Goal: Transaction & Acquisition: Purchase product/service

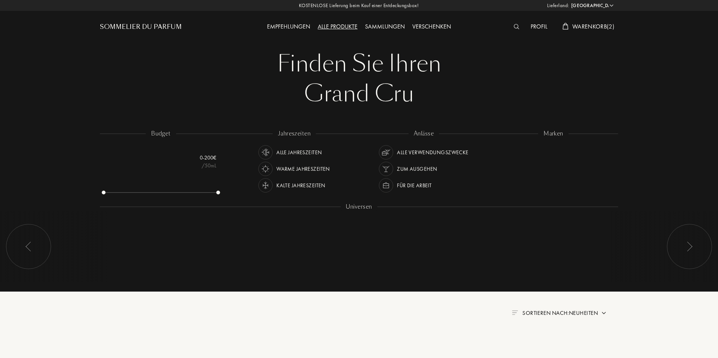
select select "PL"
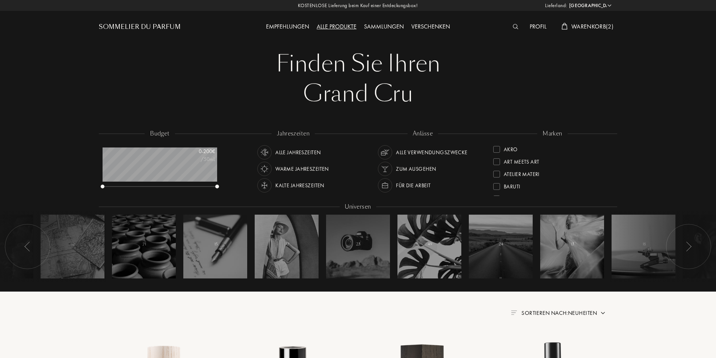
scroll to position [38, 115]
click at [538, 28] on div "Profil" at bounding box center [538, 27] width 24 height 10
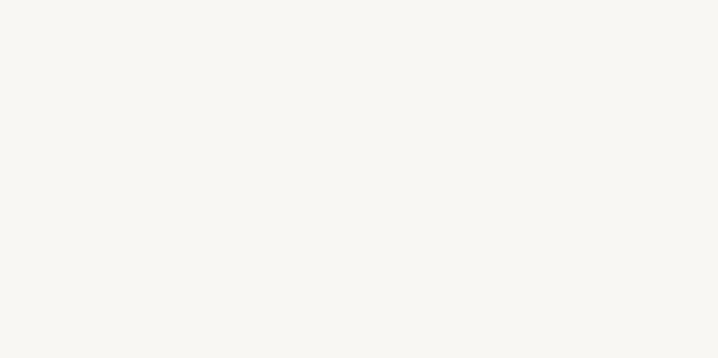
select select "PL"
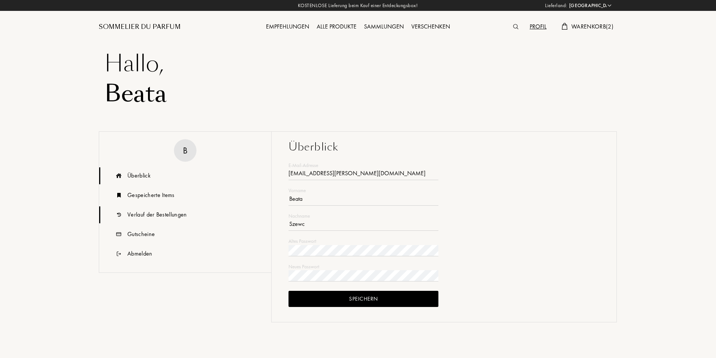
click at [154, 217] on div "Verlauf der Bestellungen" at bounding box center [157, 214] width 60 height 9
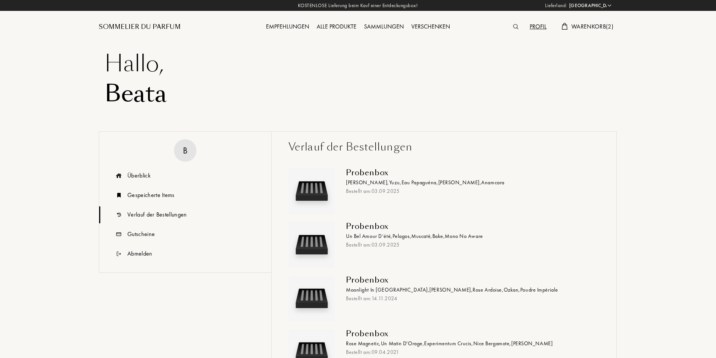
click at [375, 284] on div "Probenbox" at bounding box center [470, 280] width 248 height 9
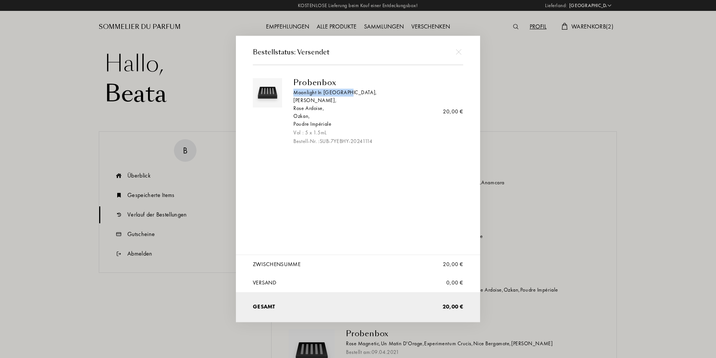
drag, startPoint x: 348, startPoint y: 94, endPoint x: 294, endPoint y: 92, distance: 54.1
click at [294, 92] on div "Moonlight In [GEOGRAPHIC_DATA] ," at bounding box center [375, 93] width 164 height 8
copy div "Moonlight In Chiangmai"
click at [460, 52] on img at bounding box center [459, 52] width 6 height 6
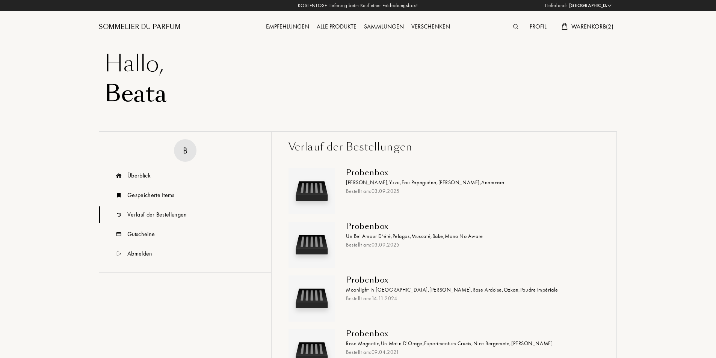
click at [513, 27] on img at bounding box center [515, 26] width 5 height 5
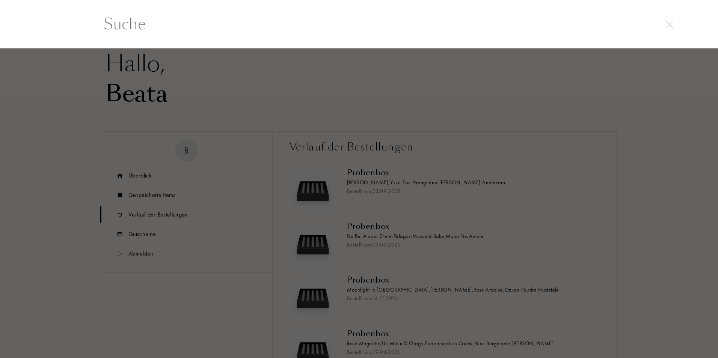
paste input "Moonlight In Chiangmai"
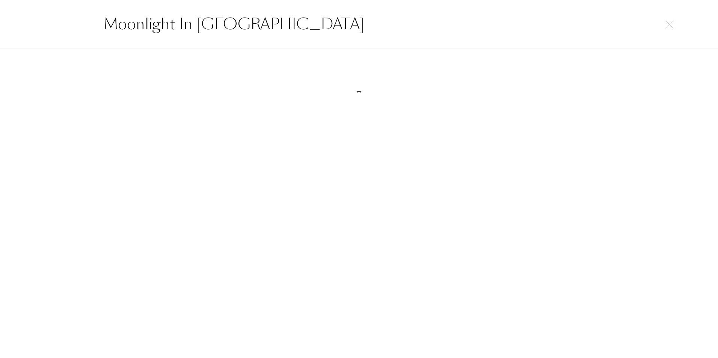
type input "Moonlight In Chiangmai"
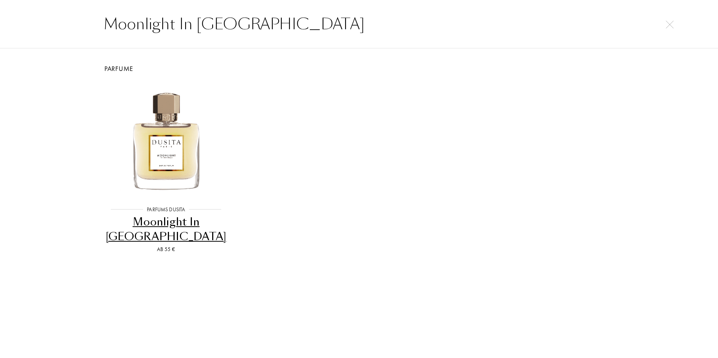
click at [170, 223] on div "Moonlight In Chiangmai" at bounding box center [166, 230] width 123 height 30
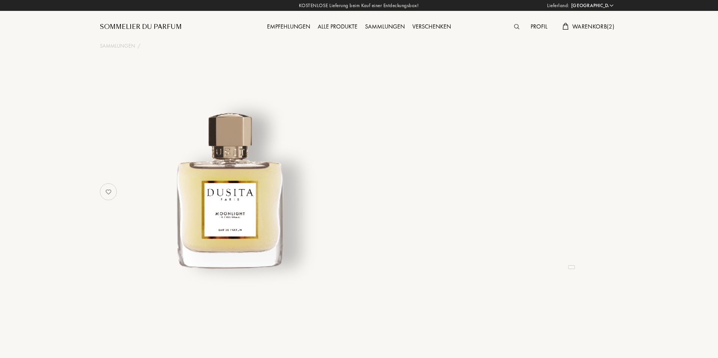
select select "PL"
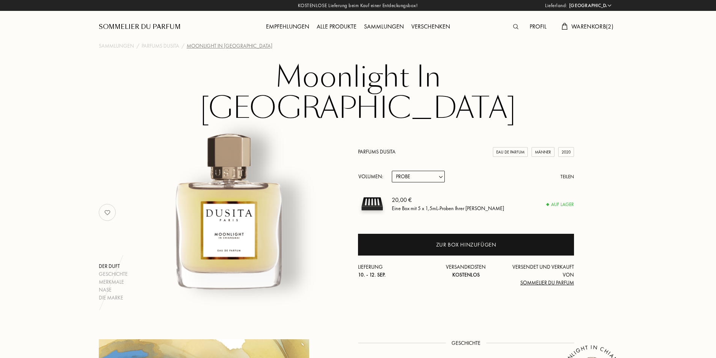
click at [535, 28] on div "Profil" at bounding box center [538, 27] width 24 height 10
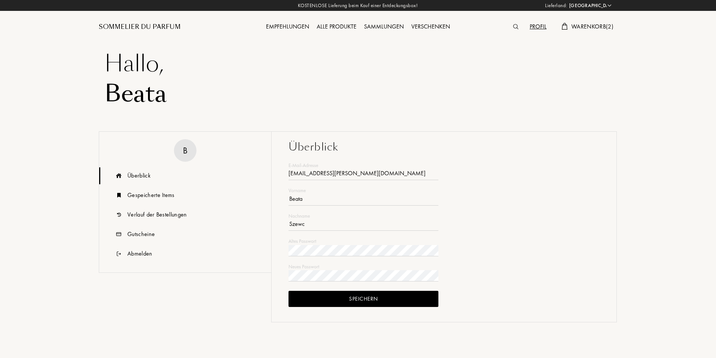
select select "PL"
click at [168, 215] on div "Verlauf der Bestellungen" at bounding box center [157, 214] width 60 height 9
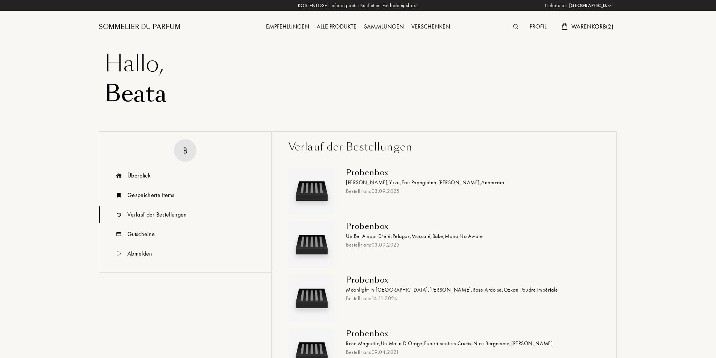
click at [375, 284] on div "Probenbox" at bounding box center [470, 280] width 248 height 9
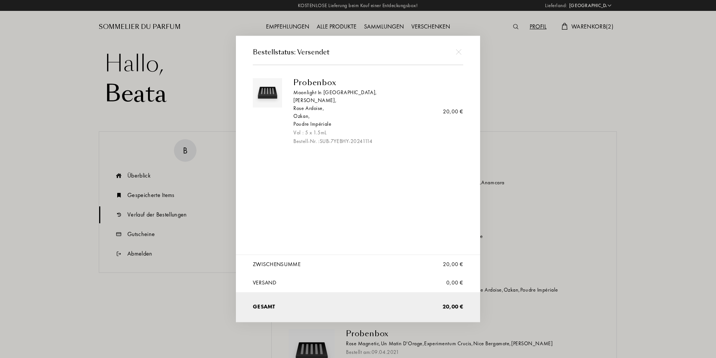
click at [305, 98] on div "Iris Pallida ," at bounding box center [375, 101] width 164 height 8
drag, startPoint x: 293, startPoint y: 99, endPoint x: 317, endPoint y: 103, distance: 24.7
click at [317, 103] on div "Probenbox Moonlight In Chiangmai , Iris Pallida , Rose Ardoise , Ozkan , Poudre…" at bounding box center [375, 111] width 175 height 67
copy div "[PERSON_NAME]"
drag, startPoint x: 294, startPoint y: 116, endPoint x: 307, endPoint y: 118, distance: 13.3
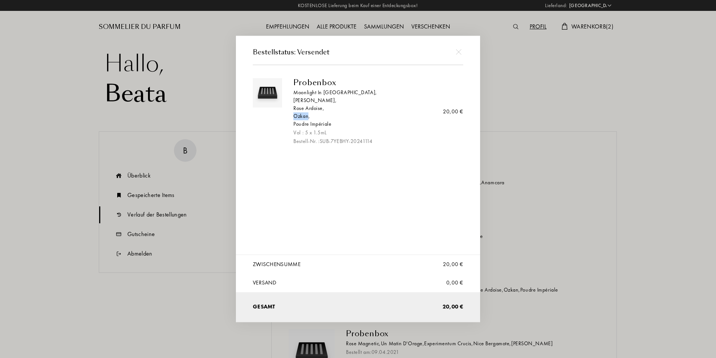
click at [307, 118] on div "Ozkan ," at bounding box center [375, 116] width 164 height 8
copy div "Ozkan"
drag, startPoint x: 293, startPoint y: 126, endPoint x: 332, endPoint y: 124, distance: 38.8
click at [332, 124] on div "Probenbox Moonlight In Chiangmai , Iris Pallida , Rose Ardoise , Ozkan , Poudre…" at bounding box center [375, 111] width 175 height 67
copy div "Poudre Impériale"
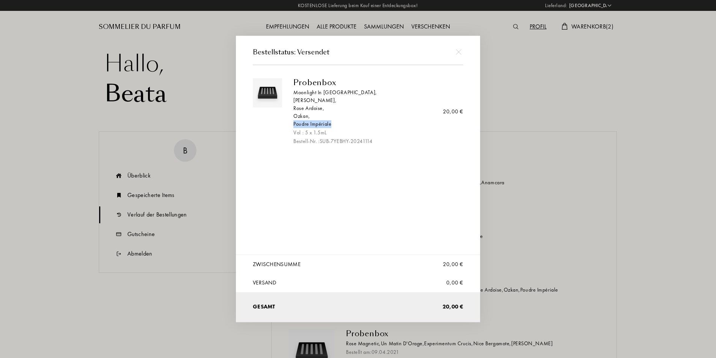
click at [460, 52] on img at bounding box center [459, 52] width 6 height 6
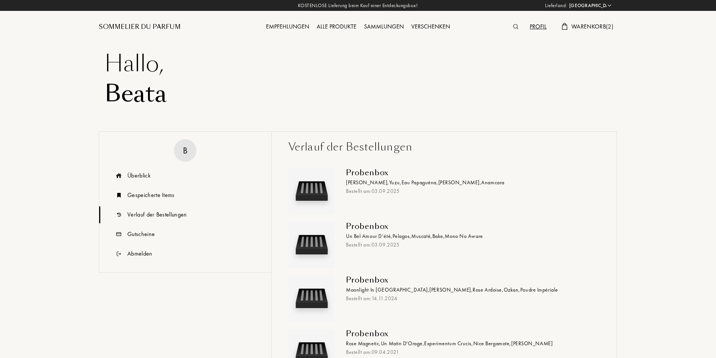
click at [379, 236] on span "Un Bel Amour D’été ," at bounding box center [369, 236] width 47 height 7
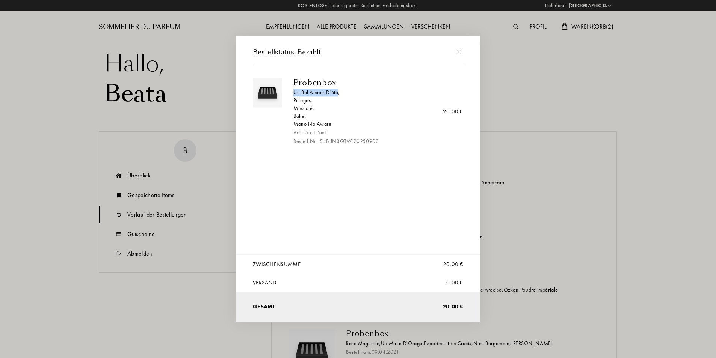
drag, startPoint x: 293, startPoint y: 94, endPoint x: 338, endPoint y: 94, distance: 44.7
click at [338, 94] on div "Probenbox Un Bel Amour D’été , Pelagos , Muscaté , Bake , Mono No Aware Vol : 5…" at bounding box center [375, 111] width 175 height 67
copy div "Un Bel Amour D’été"
drag, startPoint x: 294, startPoint y: 104, endPoint x: 311, endPoint y: 102, distance: 17.4
click at [311, 102] on div "Pelagos ," at bounding box center [375, 101] width 164 height 8
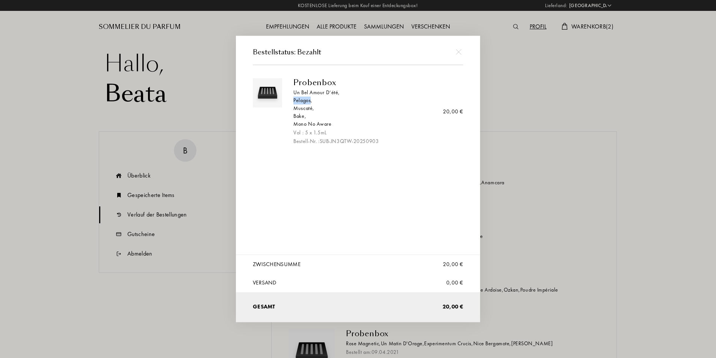
copy div "Pelagos"
drag, startPoint x: 311, startPoint y: 110, endPoint x: 292, endPoint y: 108, distance: 20.0
click at [292, 108] on div "Probenbox Un Bel Amour D’été , Pelagos , Muscaté , Bake , Mono No Aware Vol : 5…" at bounding box center [375, 111] width 175 height 67
copy div "Muscaté"
drag, startPoint x: 292, startPoint y: 126, endPoint x: 335, endPoint y: 128, distance: 42.5
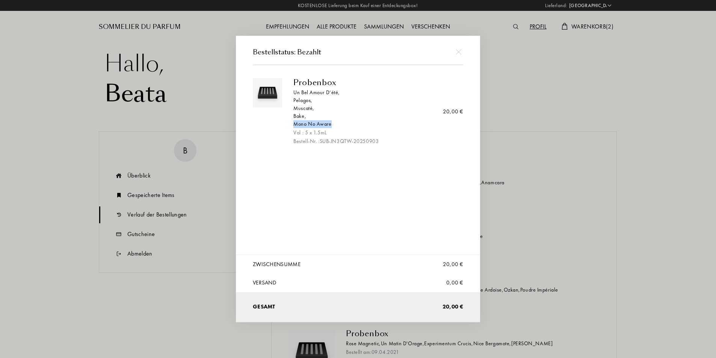
click at [335, 128] on div "Probenbox Un Bel Amour D’été , Pelagos , Muscaté , Bake , Mono No Aware Vol : 5…" at bounding box center [375, 111] width 175 height 67
copy div "Mono No Aware"
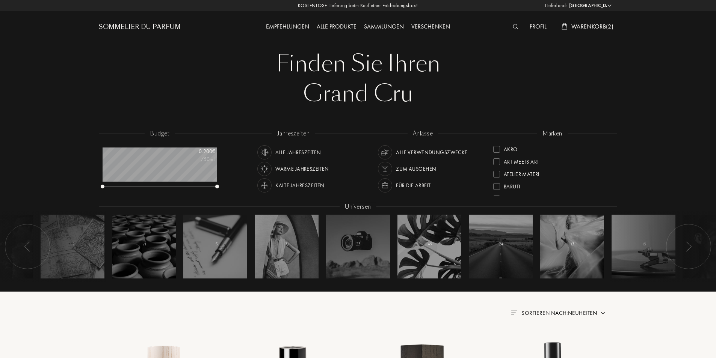
select select "PL"
click at [513, 26] on img at bounding box center [516, 26] width 6 height 5
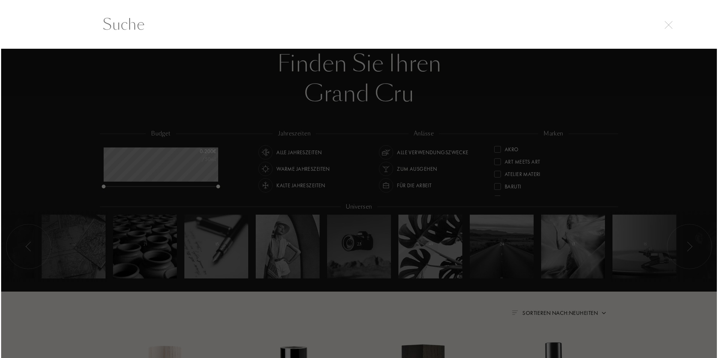
scroll to position [0, 0]
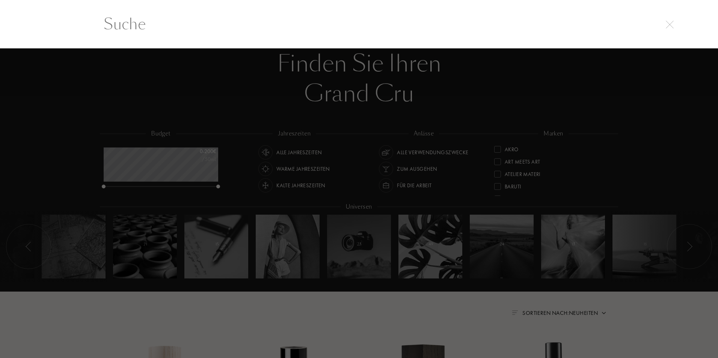
paste input "Iris Pallida"
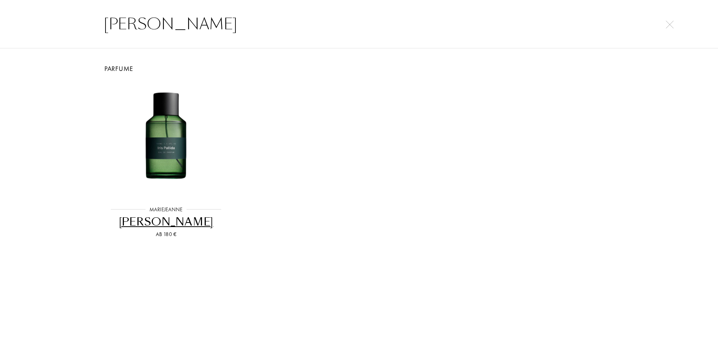
type input "Iris Pallida"
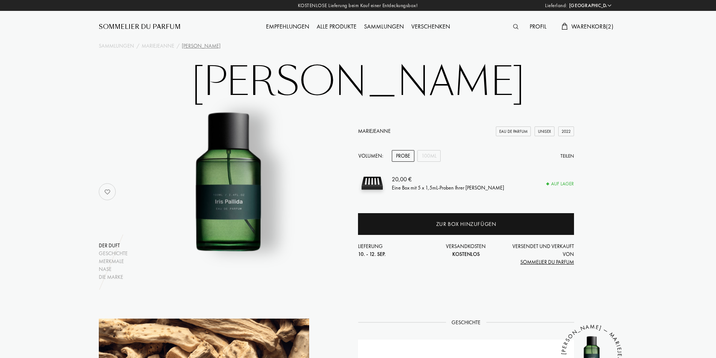
select select "PL"
click at [514, 25] on img at bounding box center [515, 26] width 5 height 5
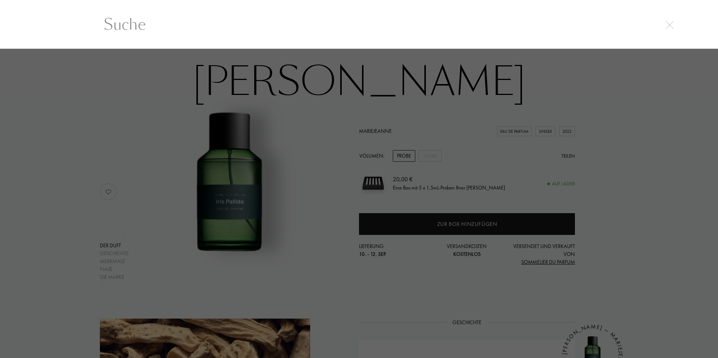
scroll to position [0, 0]
paste input "Ozkan"
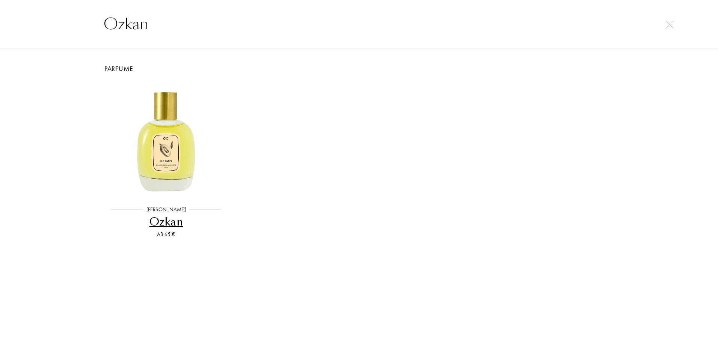
type input "Ozkan"
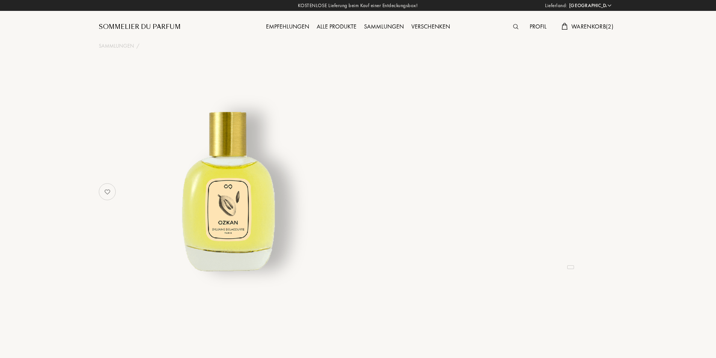
select select "PL"
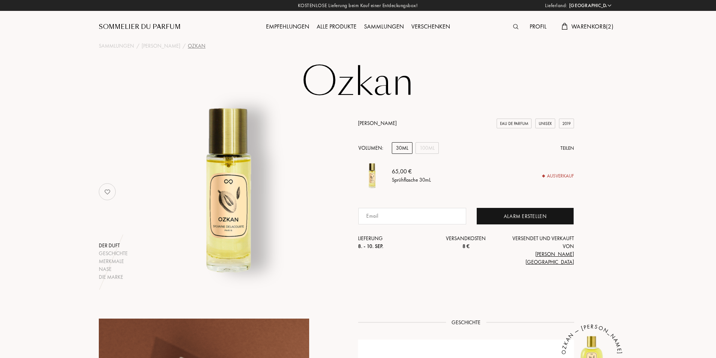
click at [514, 29] on img at bounding box center [515, 26] width 5 height 5
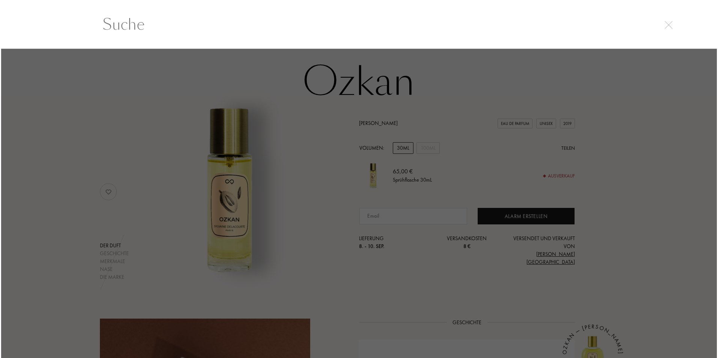
scroll to position [0, 0]
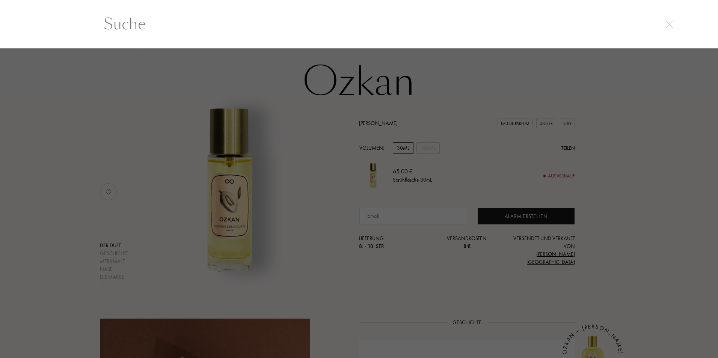
paste input "Poudre Impériale"
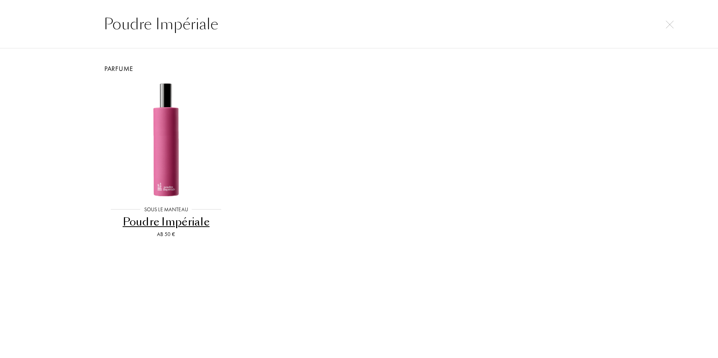
type input "Poudre Impériale"
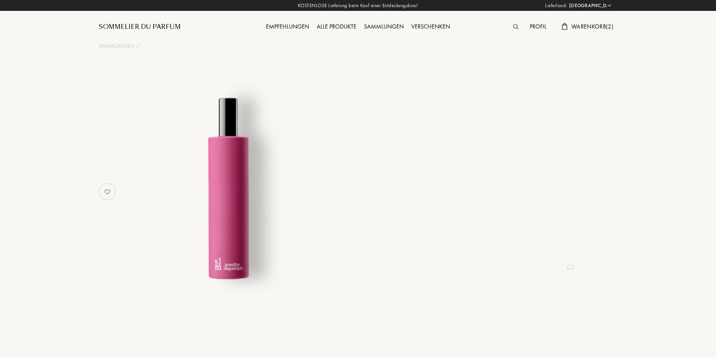
select select "PL"
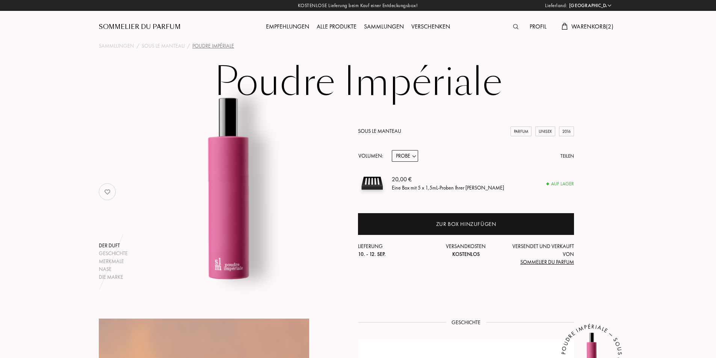
click at [515, 27] on img at bounding box center [515, 26] width 5 height 5
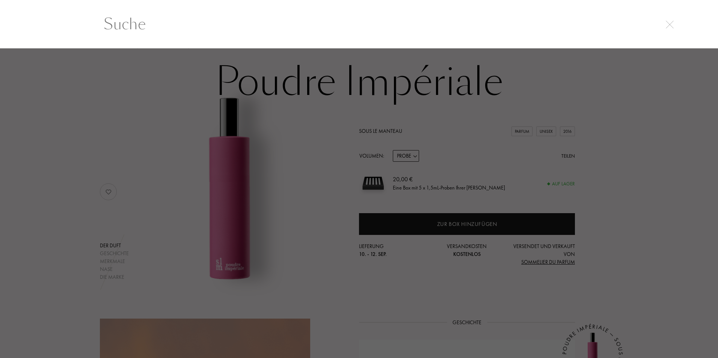
paste input "Un Bel Amour D’été"
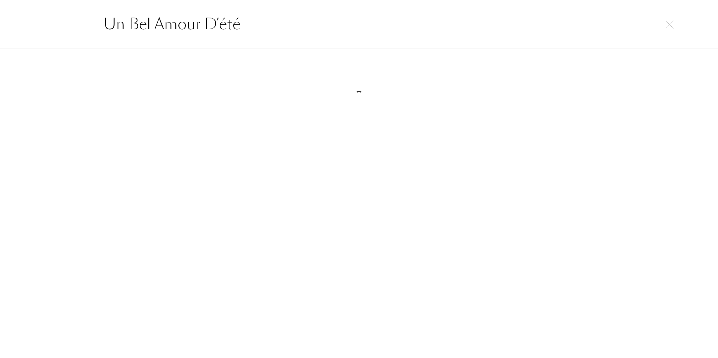
type input "Un Bel Amour D’été"
drag, startPoint x: 258, startPoint y: 26, endPoint x: 85, endPoint y: 8, distance: 173.9
click at [85, 8] on div "Un Bel Amour D’été" at bounding box center [359, 24] width 718 height 49
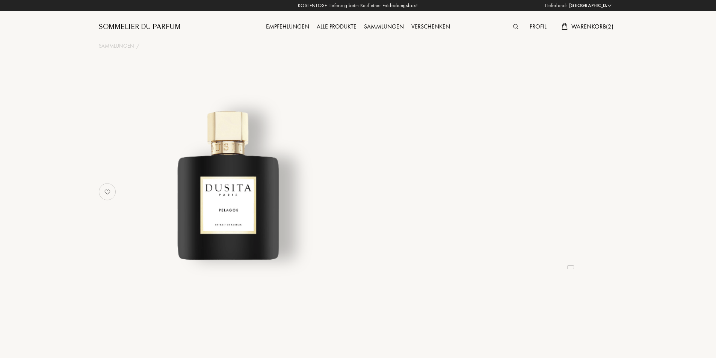
select select "PL"
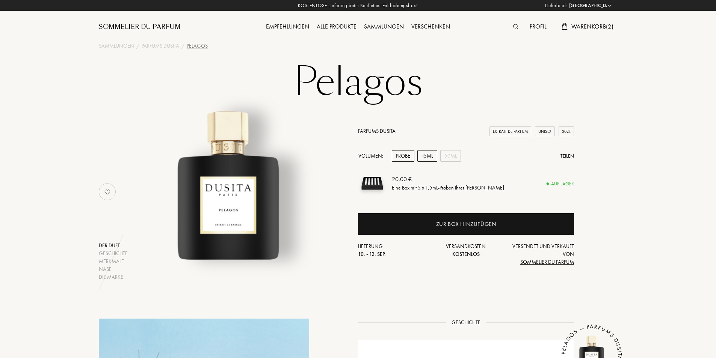
click at [430, 155] on div "15mL" at bounding box center [427, 156] width 20 height 12
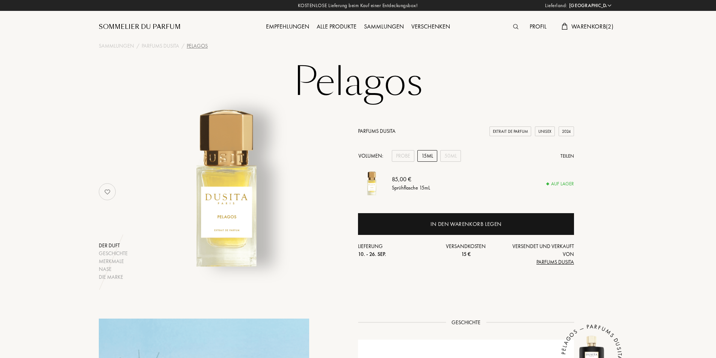
click at [431, 157] on div "15mL" at bounding box center [427, 156] width 20 height 12
click at [452, 157] on div "50mL" at bounding box center [450, 156] width 21 height 12
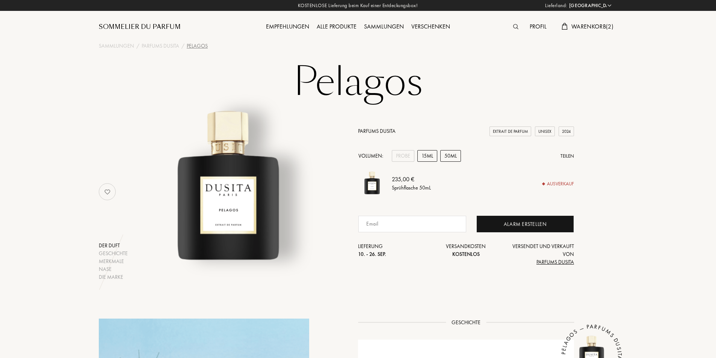
click at [428, 157] on div "15mL" at bounding box center [427, 156] width 20 height 12
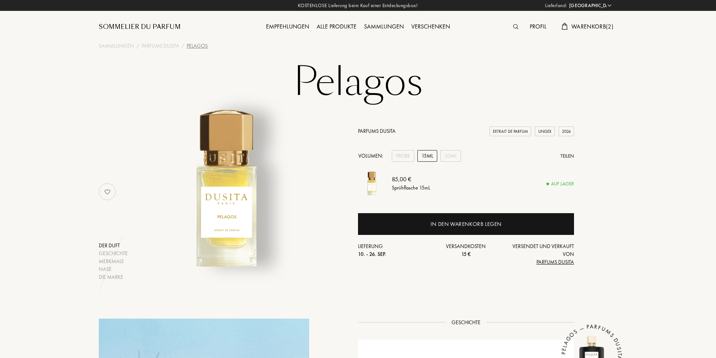
click at [513, 25] on img at bounding box center [515, 26] width 5 height 5
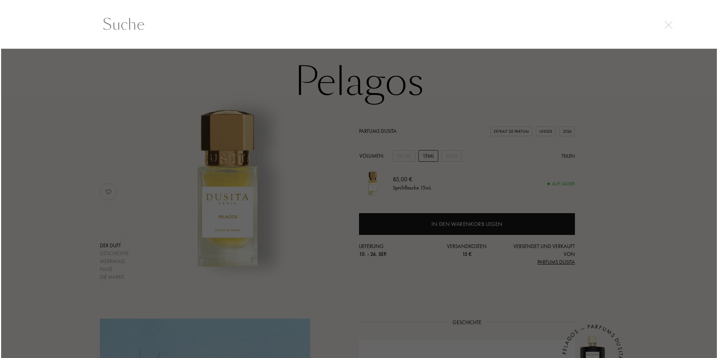
scroll to position [0, 0]
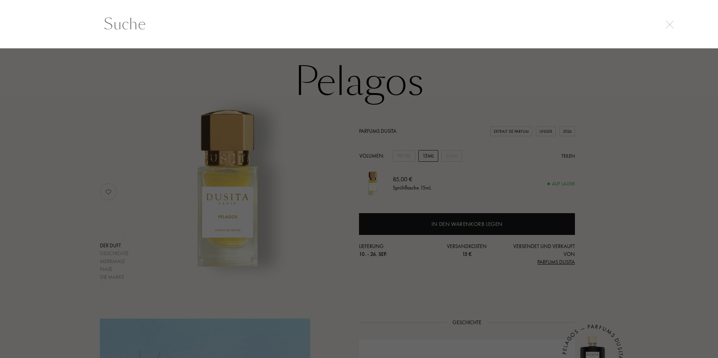
paste input "Muscaté"
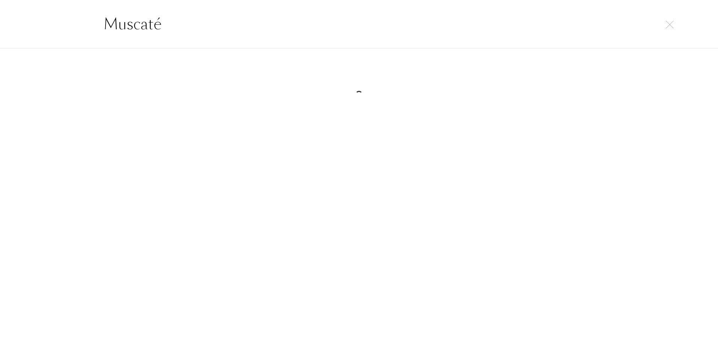
type input "Muscaté"
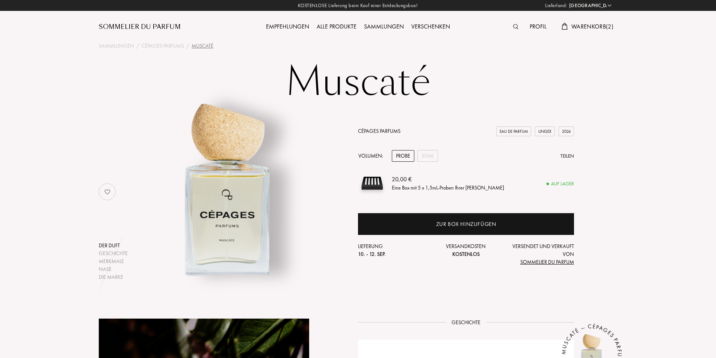
select select "PL"
click at [517, 26] on img at bounding box center [515, 26] width 5 height 5
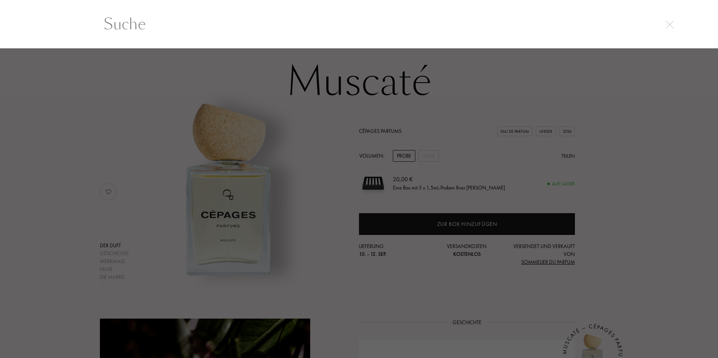
paste input "Mono No Aware"
type input "Mono No Aware"
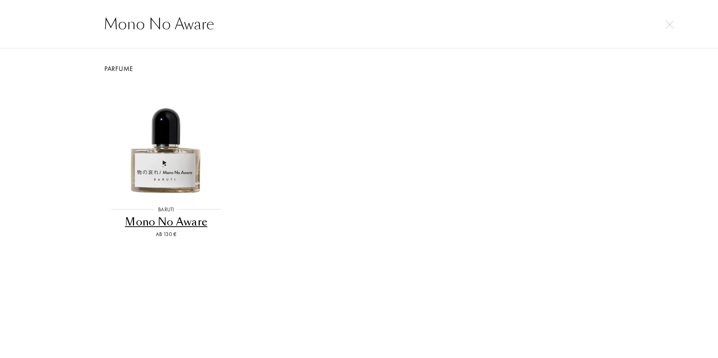
click at [196, 224] on div "Mono No Aware" at bounding box center [166, 222] width 123 height 15
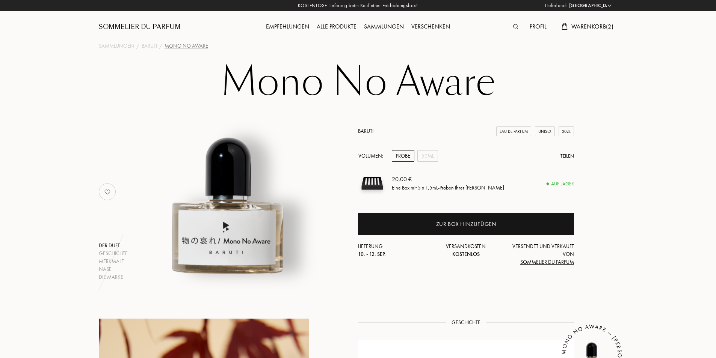
select select "PL"
click at [429, 158] on div "50mL" at bounding box center [427, 156] width 21 height 12
click at [535, 29] on div "Profil" at bounding box center [538, 27] width 24 height 10
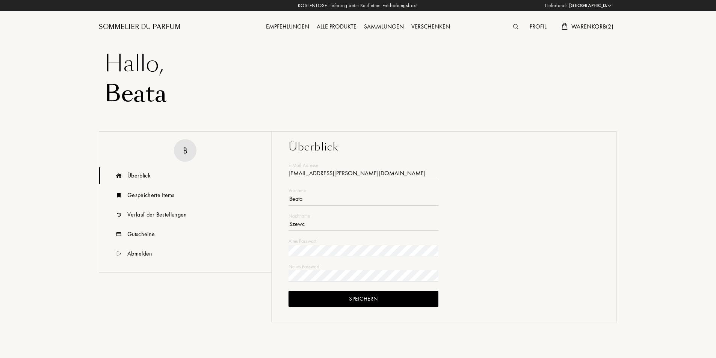
select select "PL"
click at [148, 214] on div "Verlauf der Bestellungen" at bounding box center [157, 214] width 60 height 9
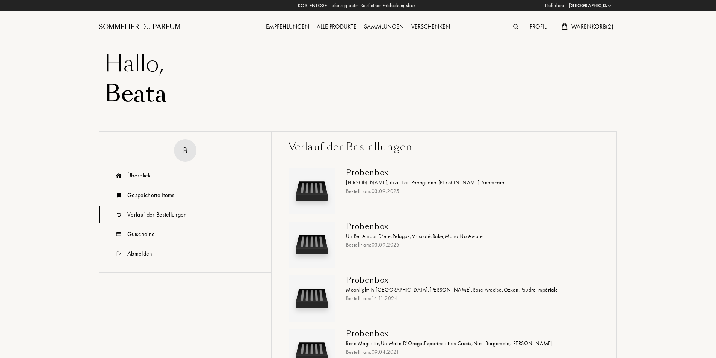
click at [367, 287] on span "Moonlight In Chiangmai ," at bounding box center [387, 290] width 83 height 7
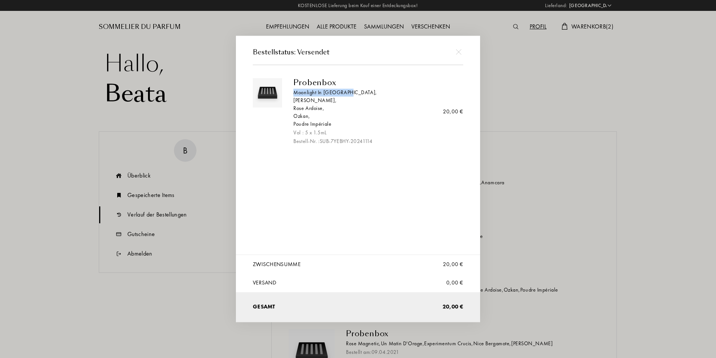
drag, startPoint x: 294, startPoint y: 94, endPoint x: 348, endPoint y: 94, distance: 53.4
click at [348, 94] on div "Moonlight In Chiangmai ," at bounding box center [375, 93] width 164 height 8
copy div "Moonlight In Chiangmai"
click at [460, 54] on img at bounding box center [459, 52] width 6 height 6
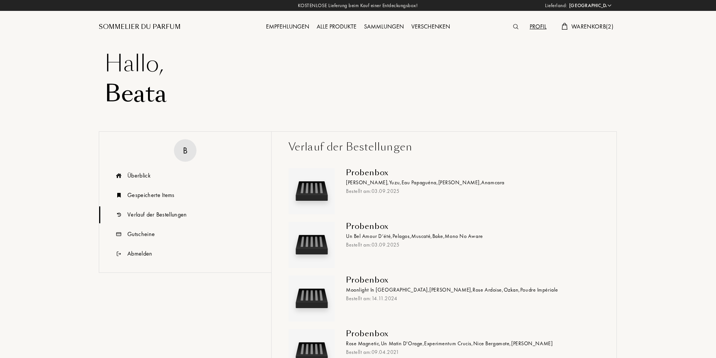
click at [370, 228] on div "Probenbox" at bounding box center [470, 226] width 248 height 9
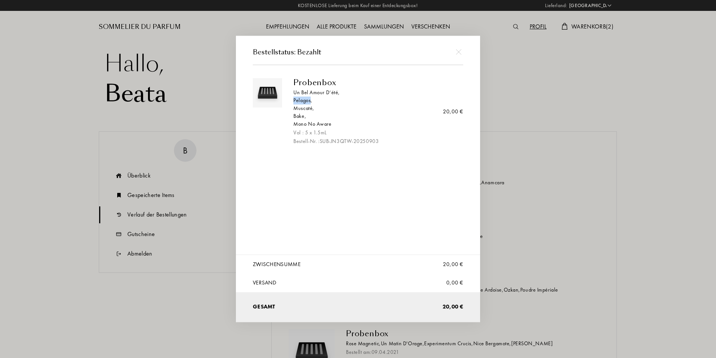
drag, startPoint x: 293, startPoint y: 102, endPoint x: 311, endPoint y: 102, distance: 17.3
click at [311, 102] on div "Pelagos ," at bounding box center [375, 101] width 164 height 8
copy div "Pelagos"
click at [462, 48] on div at bounding box center [458, 51] width 17 height 17
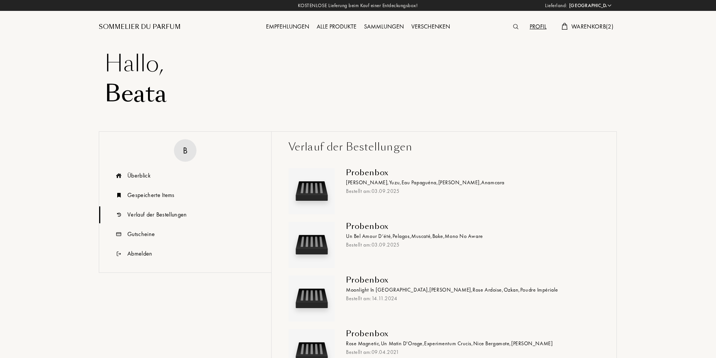
click at [514, 27] on img at bounding box center [515, 26] width 5 height 5
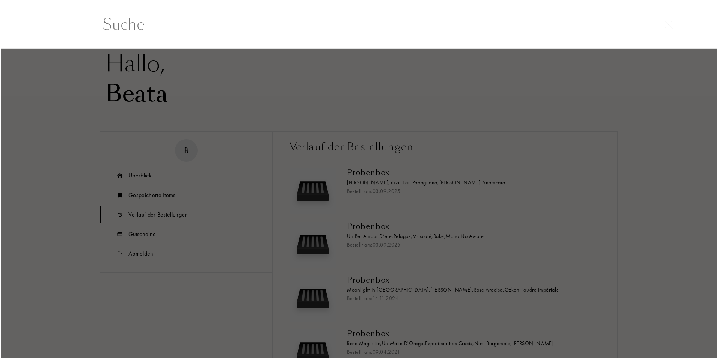
scroll to position [0, 0]
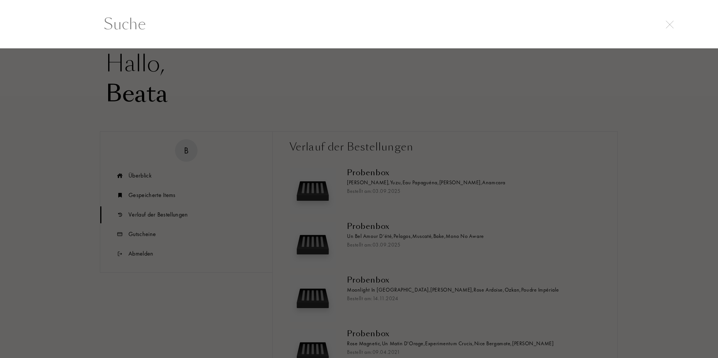
paste input "Pelagos"
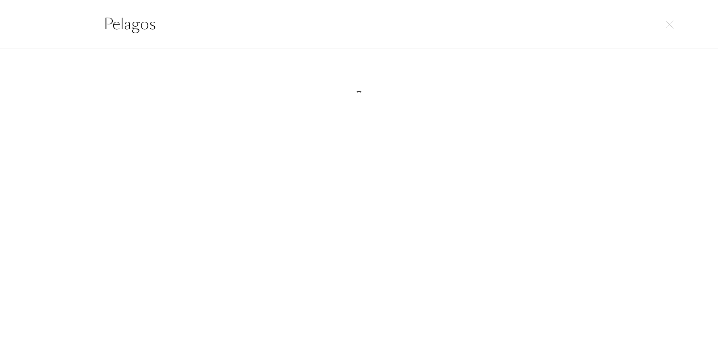
type input "Pelagos"
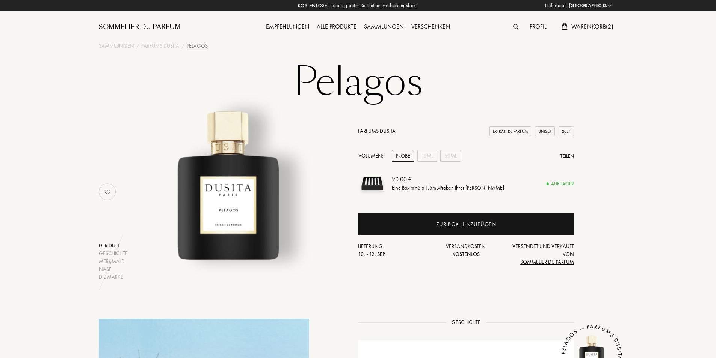
select select "PL"
click at [426, 156] on div "15mL" at bounding box center [427, 156] width 20 height 12
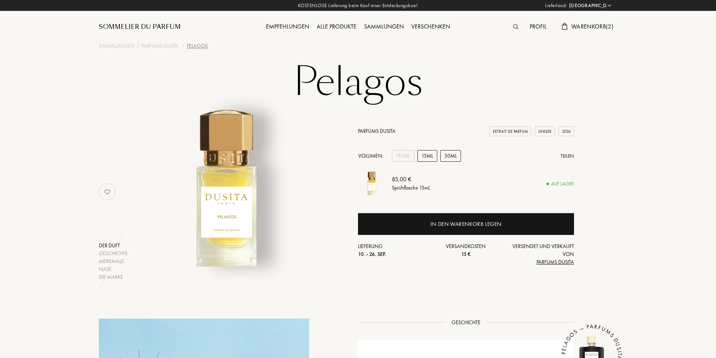
click at [453, 156] on div "50mL" at bounding box center [450, 156] width 21 height 12
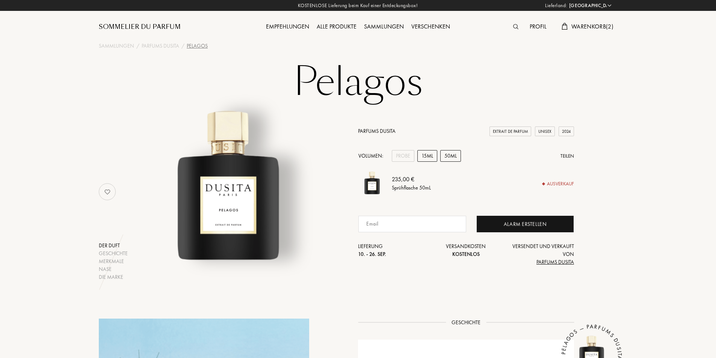
click at [423, 156] on div "15mL" at bounding box center [427, 156] width 20 height 12
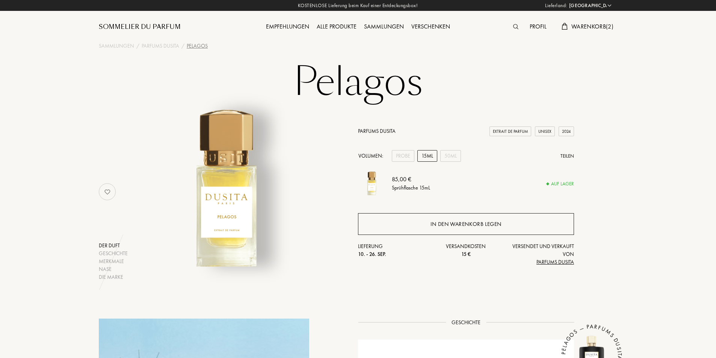
click at [465, 225] on div "In den Warenkorb legen" at bounding box center [466, 224] width 71 height 9
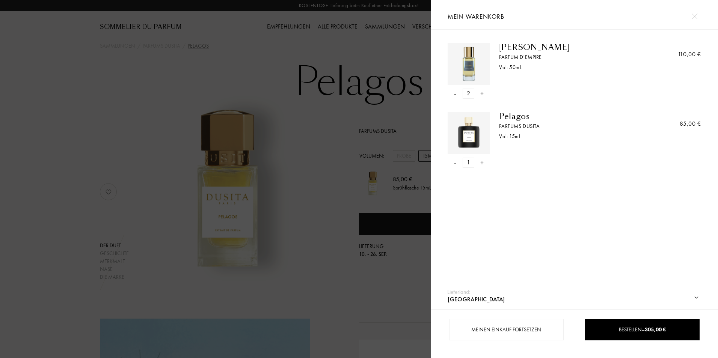
click at [456, 93] on div "-" at bounding box center [455, 94] width 2 height 10
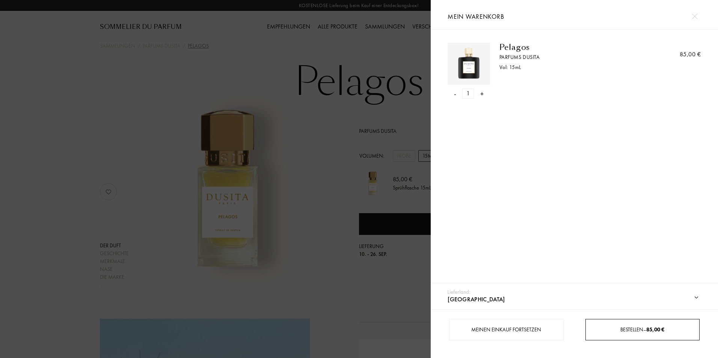
click at [624, 333] on span "Bestellen – 85,00 €" at bounding box center [643, 330] width 44 height 7
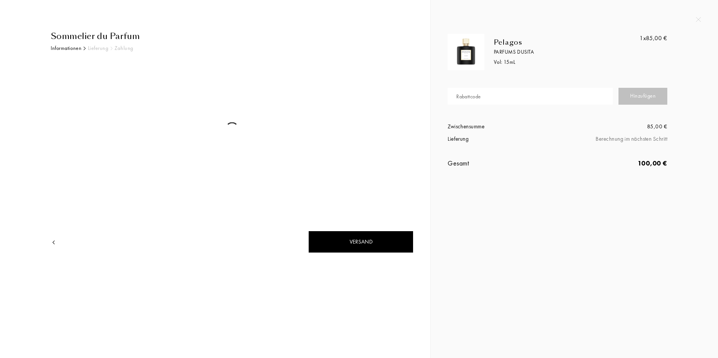
select select "PL"
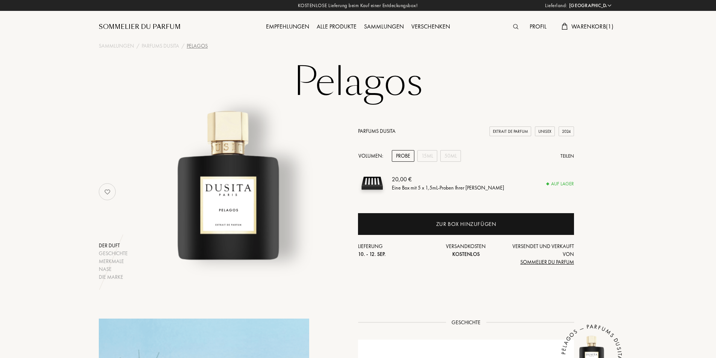
select select "PL"
click at [513, 26] on img at bounding box center [515, 26] width 5 height 5
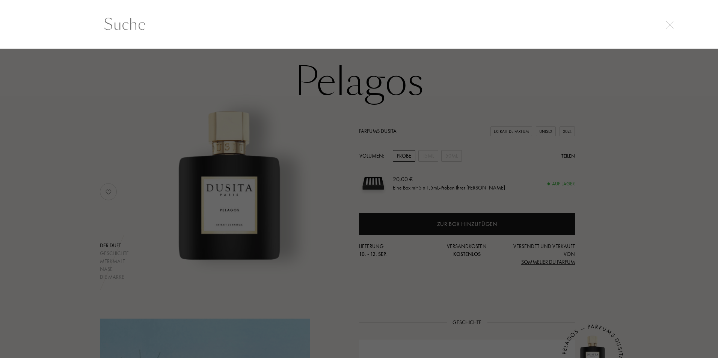
scroll to position [0, 0]
paste input "Moonlight In [GEOGRAPHIC_DATA]"
type input "Moonlight In [GEOGRAPHIC_DATA]"
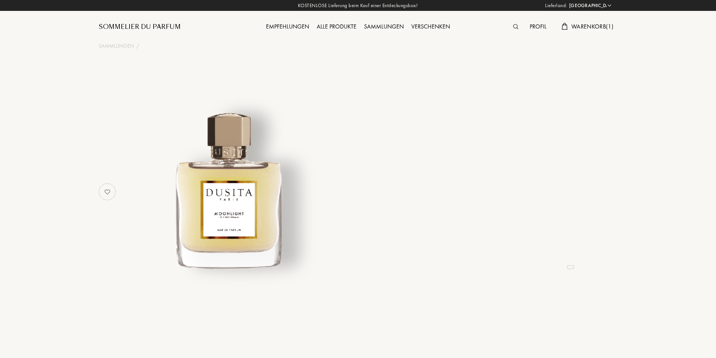
select select "PL"
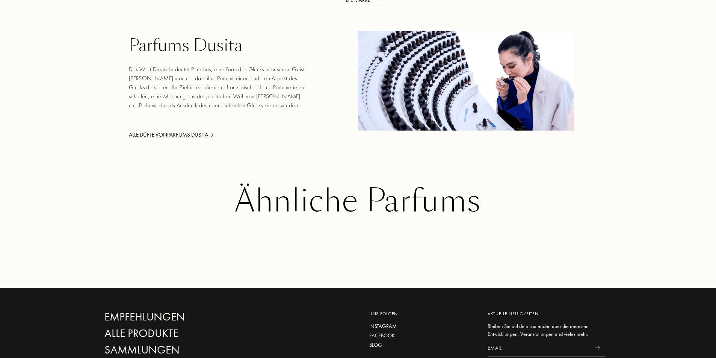
scroll to position [1219, 0]
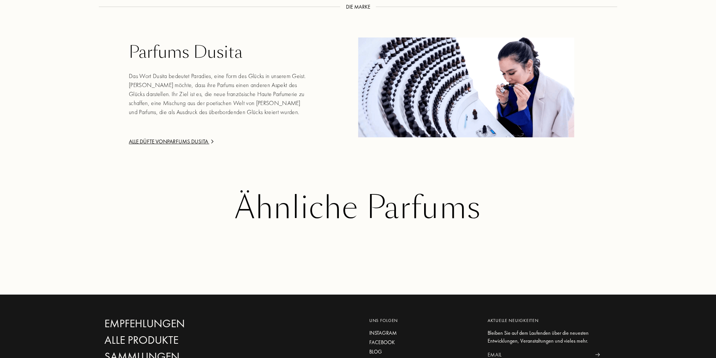
click at [183, 138] on div "Alle Düfte von Parfums Dusita" at bounding box center [219, 142] width 180 height 9
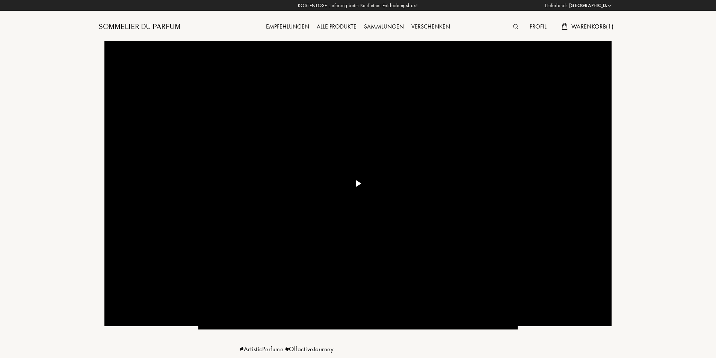
select select "PL"
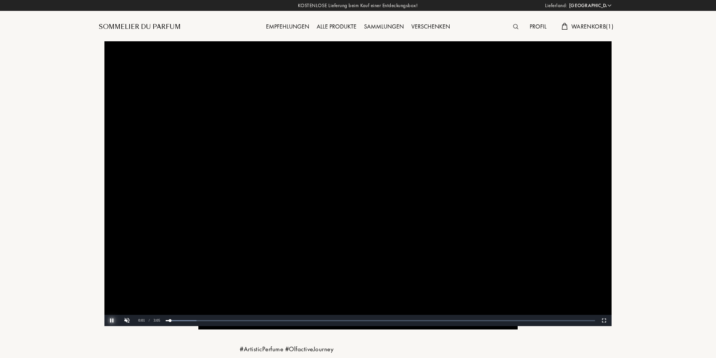
click at [112, 321] on button "Pause" at bounding box center [111, 320] width 15 height 11
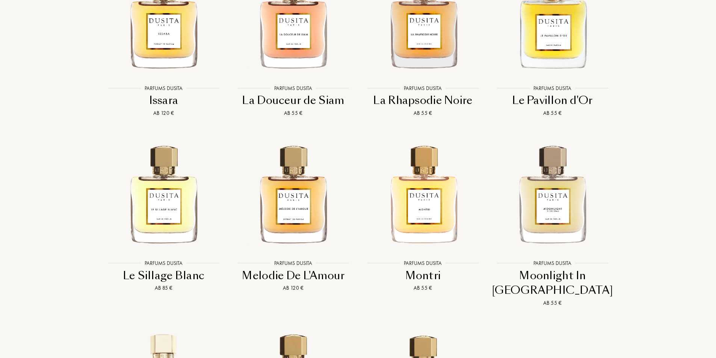
scroll to position [1515, 0]
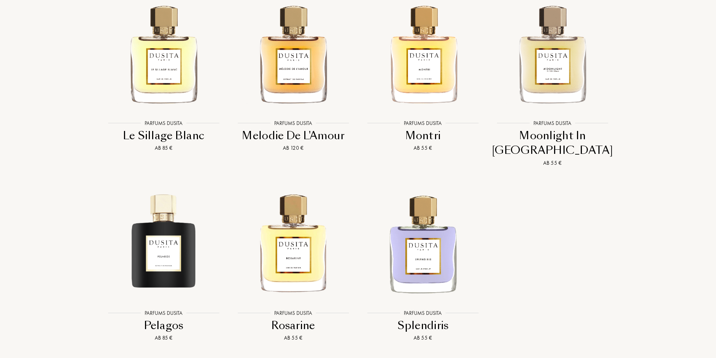
click at [298, 319] on div "Rosarine" at bounding box center [293, 326] width 124 height 15
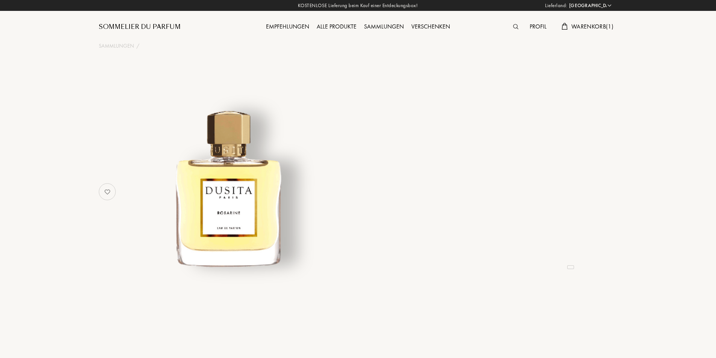
select select "PL"
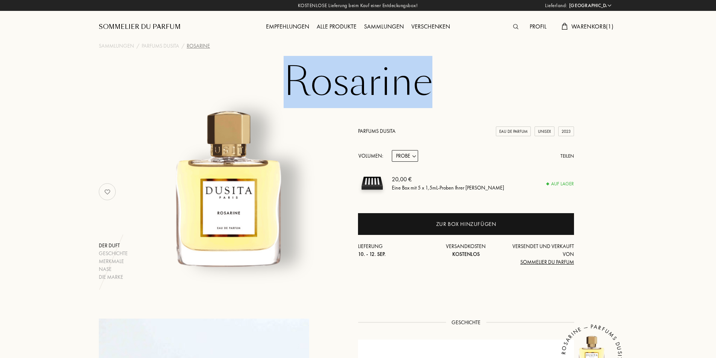
drag, startPoint x: 287, startPoint y: 94, endPoint x: 436, endPoint y: 96, distance: 149.6
click at [436, 96] on h1 "Rosarine" at bounding box center [358, 82] width 376 height 41
copy h1 "Rosarine"
